Goal: Information Seeking & Learning: Find specific page/section

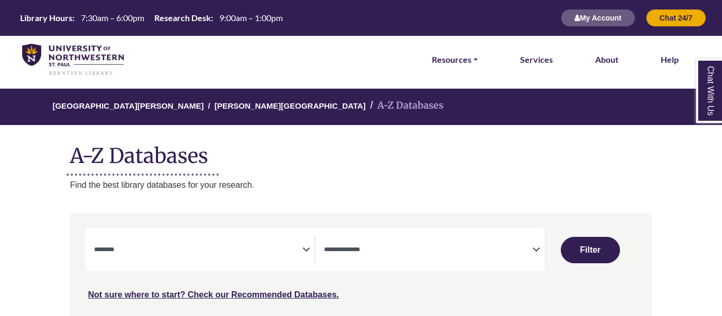
select select "Database Subject Filter"
select select "Database Types Filter"
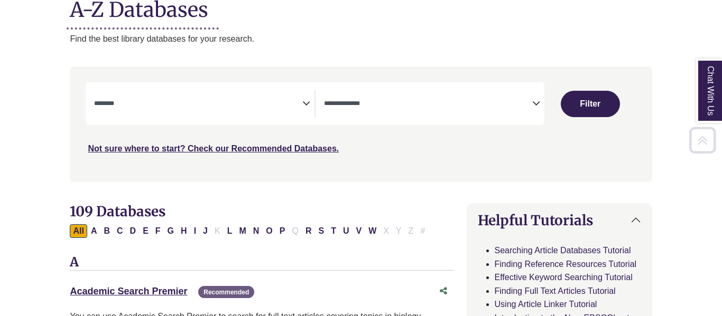
scroll to position [162, 0]
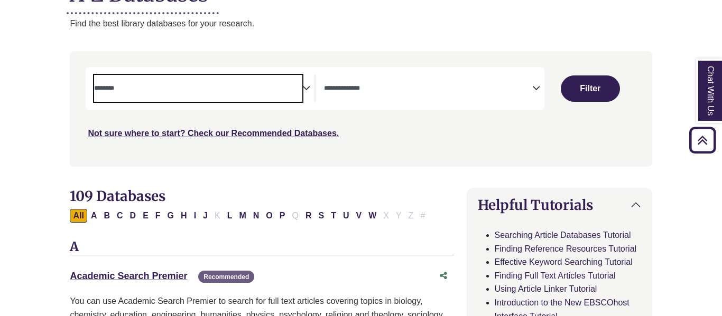
click at [288, 85] on textarea "Search" at bounding box center [198, 89] width 208 height 8
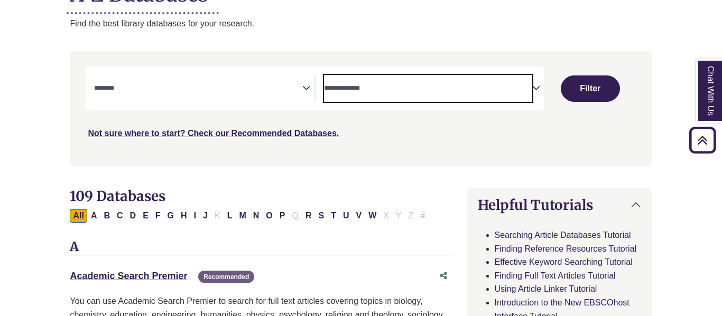
click at [371, 80] on span "Search filters" at bounding box center [428, 88] width 208 height 27
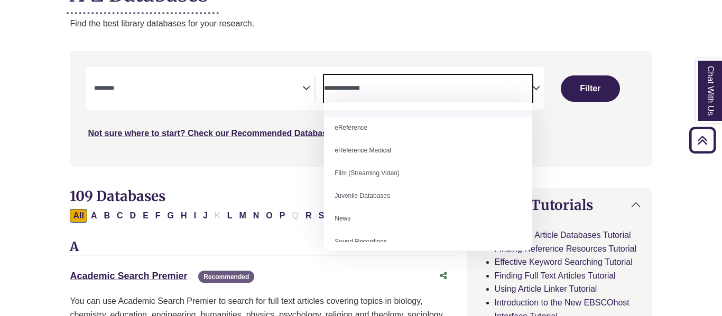
scroll to position [0, 0]
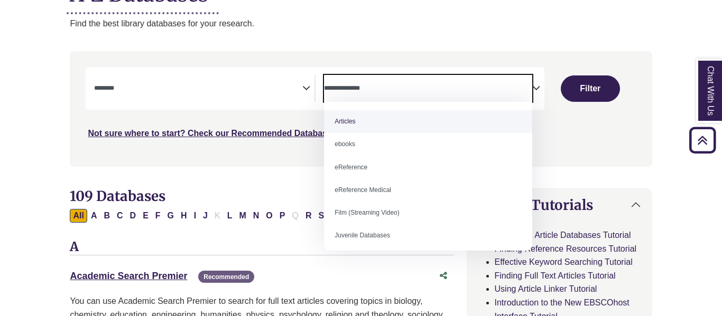
click at [294, 140] on div "Not sure where to start? Check our Recommended Databases." at bounding box center [292, 129] width 413 height 22
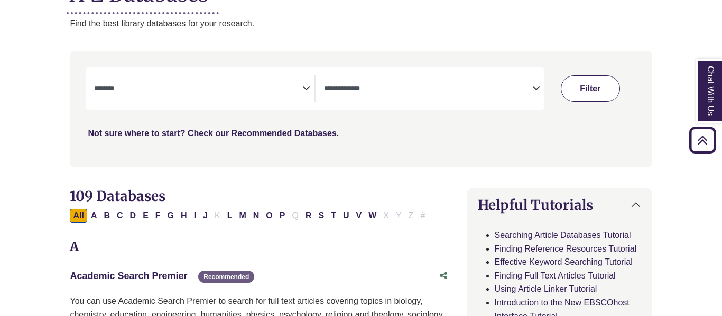
click at [608, 88] on button "Filter" at bounding box center [589, 89] width 59 height 26
select select "Database Subject Filter"
select select "Database Types Filter"
click at [590, 85] on button "Filter" at bounding box center [589, 89] width 59 height 26
select select "Database Subject Filter"
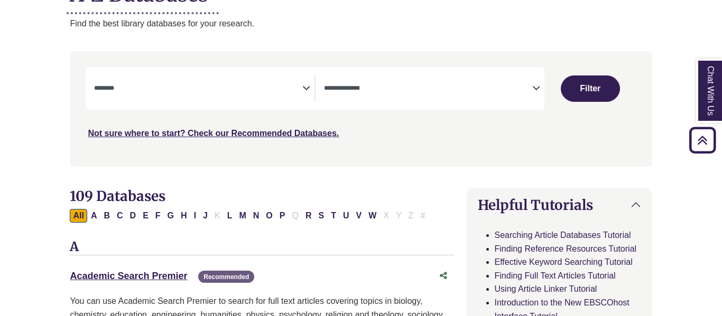
select select "Database Types Filter"
click at [309, 134] on link "Not sure where to start? Check our Recommended Databases." at bounding box center [213, 133] width 251 height 9
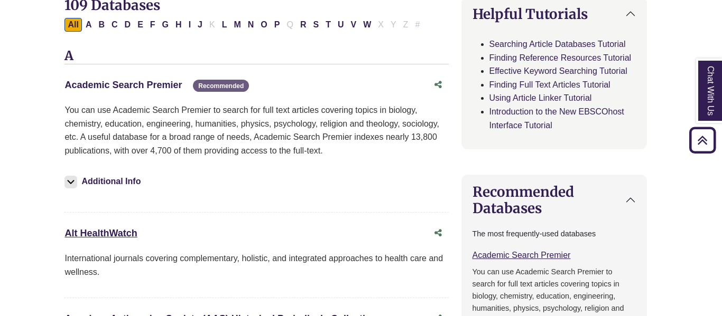
scroll to position [355, 6]
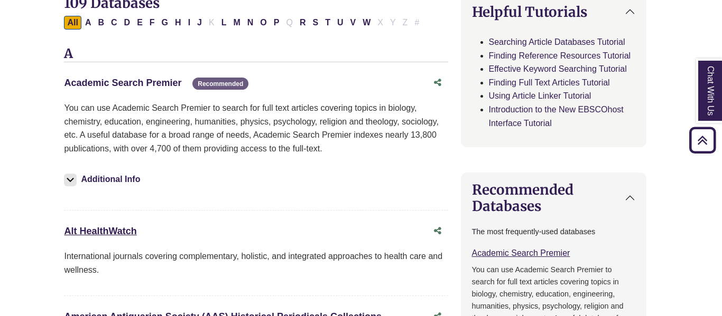
click at [155, 83] on link "Academic Search Premier This link opens in a new window" at bounding box center [122, 83] width 117 height 11
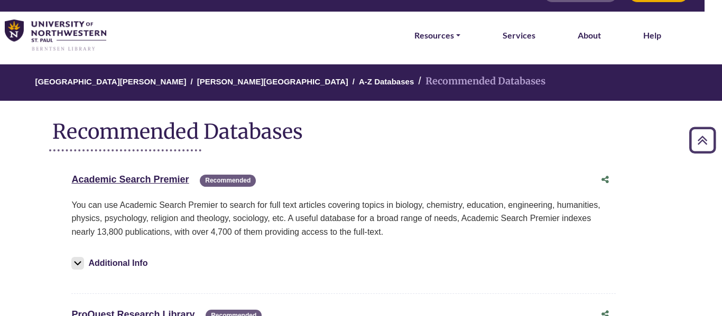
scroll to position [20, 17]
